Goal: Information Seeking & Learning: Compare options

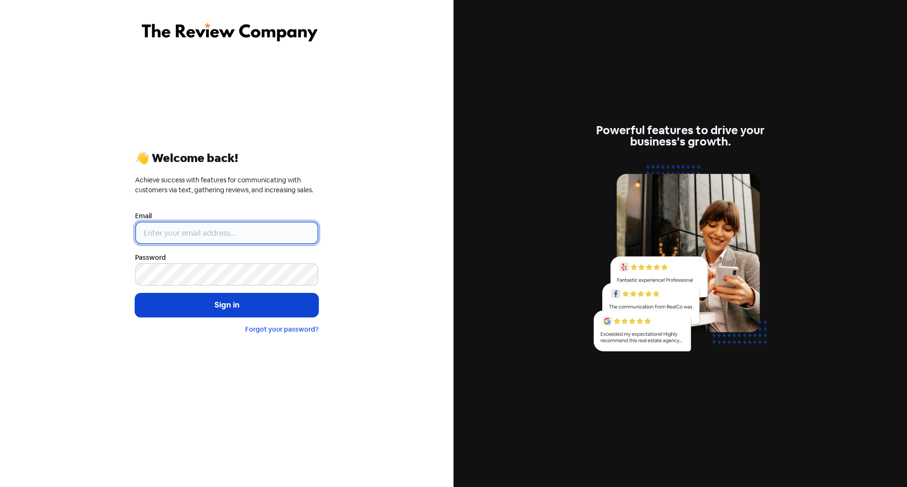
type input "[EMAIL_ADDRESS][PERSON_NAME][DOMAIN_NAME]"
click at [207, 313] on button "Sign in" at bounding box center [226, 305] width 183 height 24
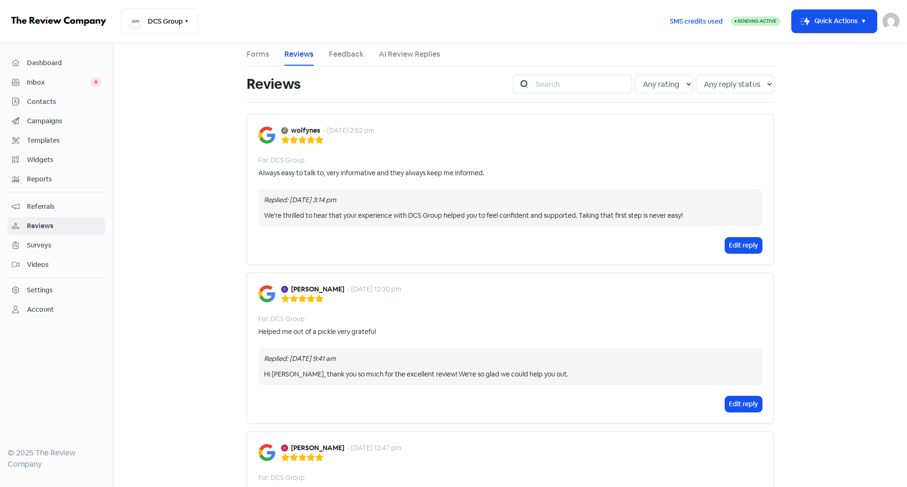
click at [47, 66] on span "Dashboard" at bounding box center [64, 63] width 74 height 10
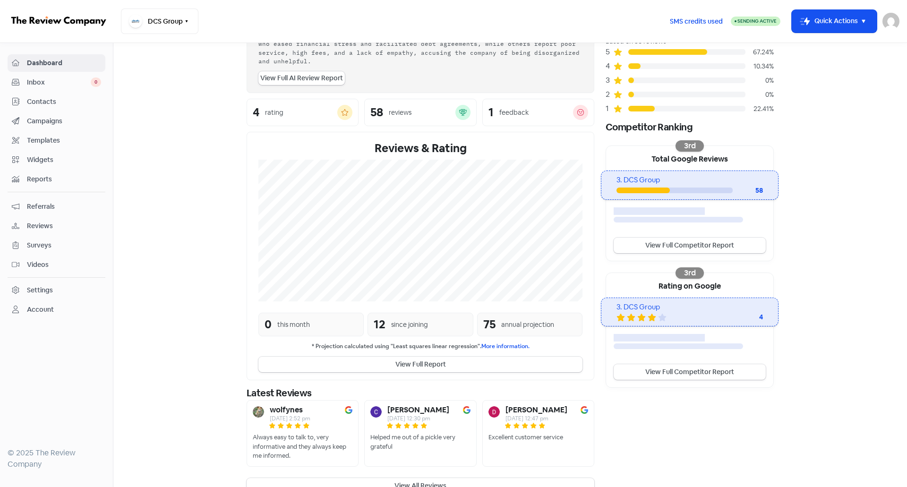
scroll to position [85, 0]
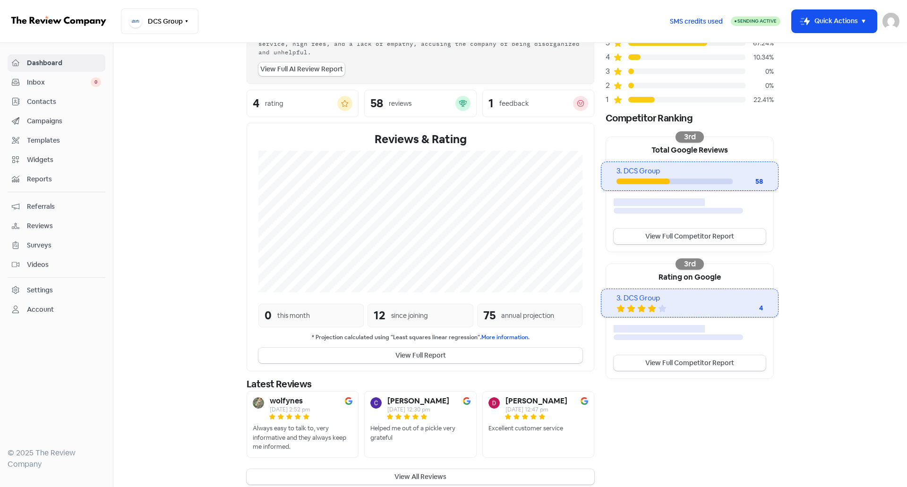
drag, startPoint x: 169, startPoint y: 321, endPoint x: 179, endPoint y: 319, distance: 10.1
click at [169, 321] on section "New Streamline your review responses with our automated AI reply assistant . Vi…" at bounding box center [510, 227] width 794 height 538
click at [824, 397] on section "New Streamline your review responses with our automated AI reply assistant . Vi…" at bounding box center [510, 227] width 794 height 538
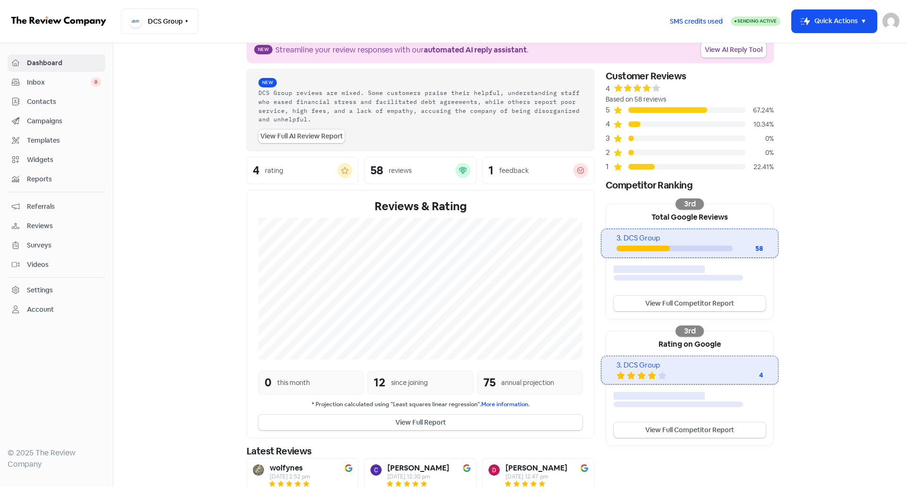
scroll to position [0, 0]
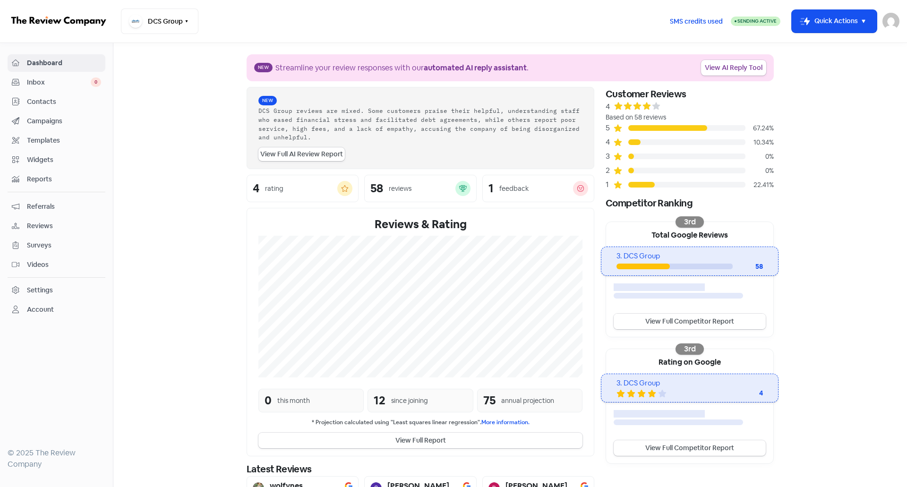
click at [706, 317] on link "View Full Competitor Report" at bounding box center [690, 322] width 152 height 16
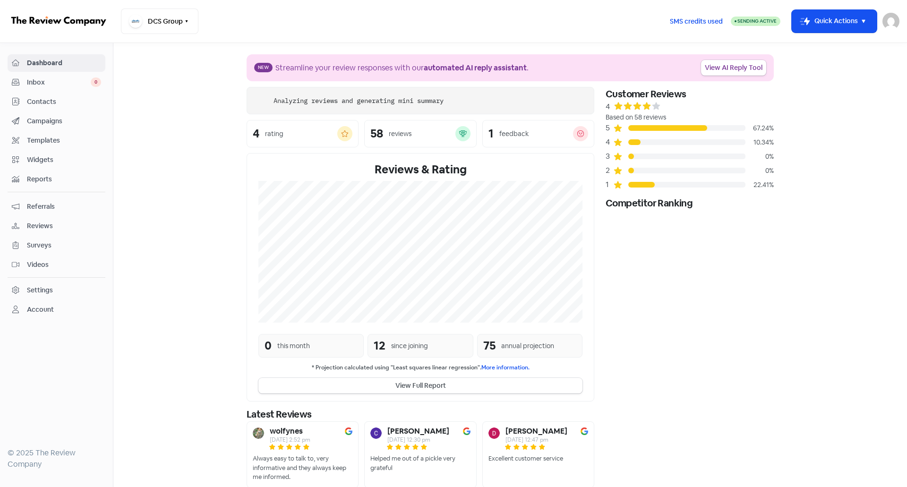
scroll to position [39, 0]
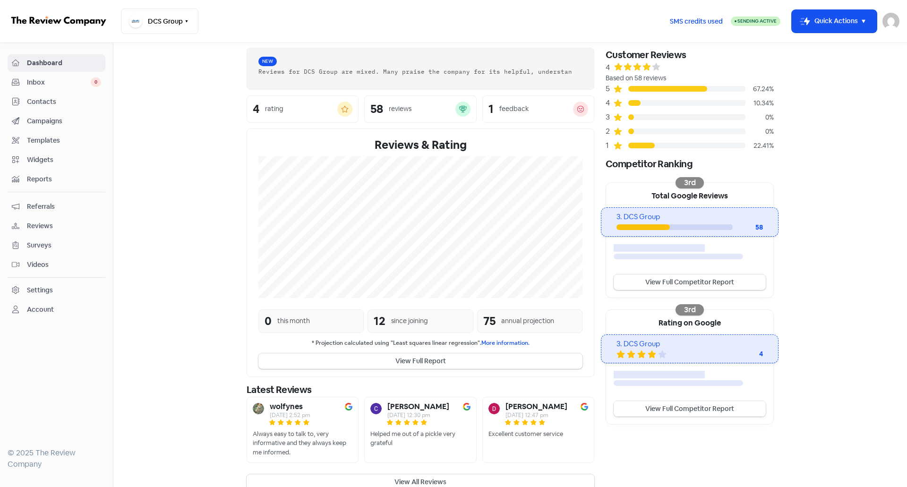
click at [739, 408] on link "View Full Competitor Report" at bounding box center [690, 409] width 152 height 16
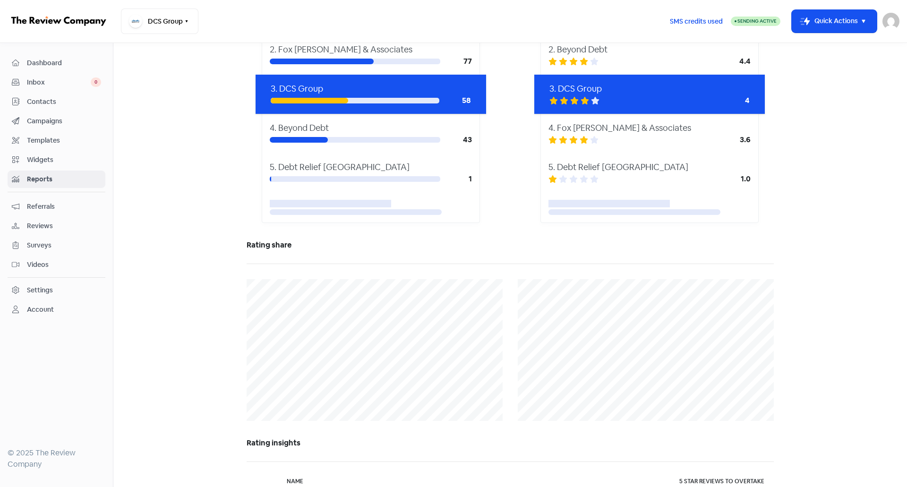
scroll to position [236, 0]
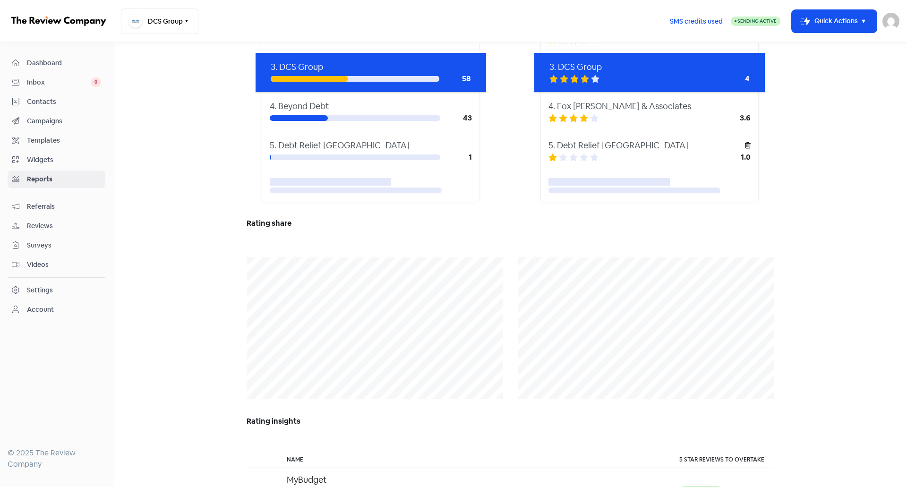
click at [569, 144] on div "5. Debt Relief [GEOGRAPHIC_DATA]" at bounding box center [646, 145] width 196 height 13
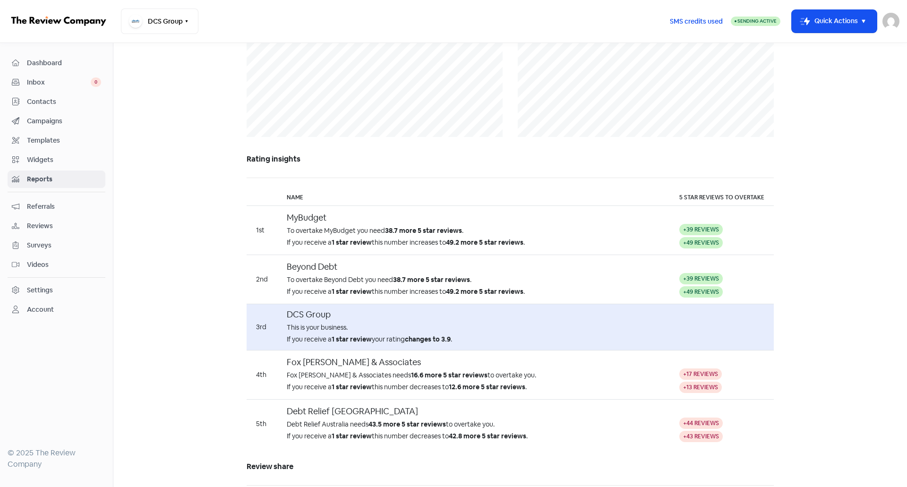
scroll to position [520, 0]
